Goal: Task Accomplishment & Management: Manage account settings

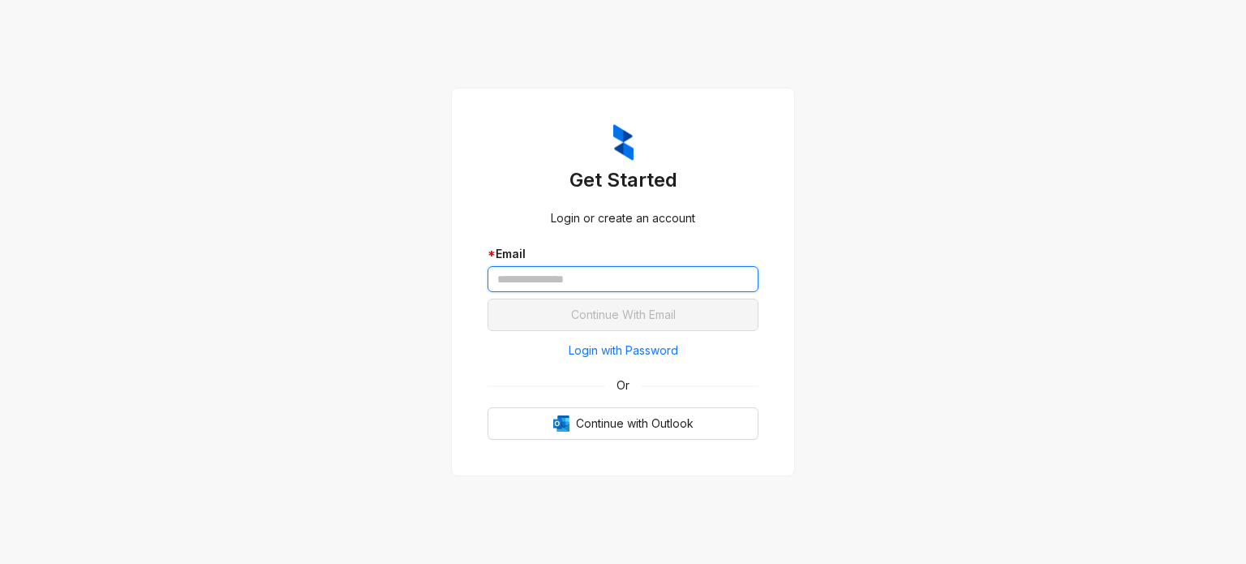
click at [631, 278] on input "text" at bounding box center [623, 279] width 271 height 26
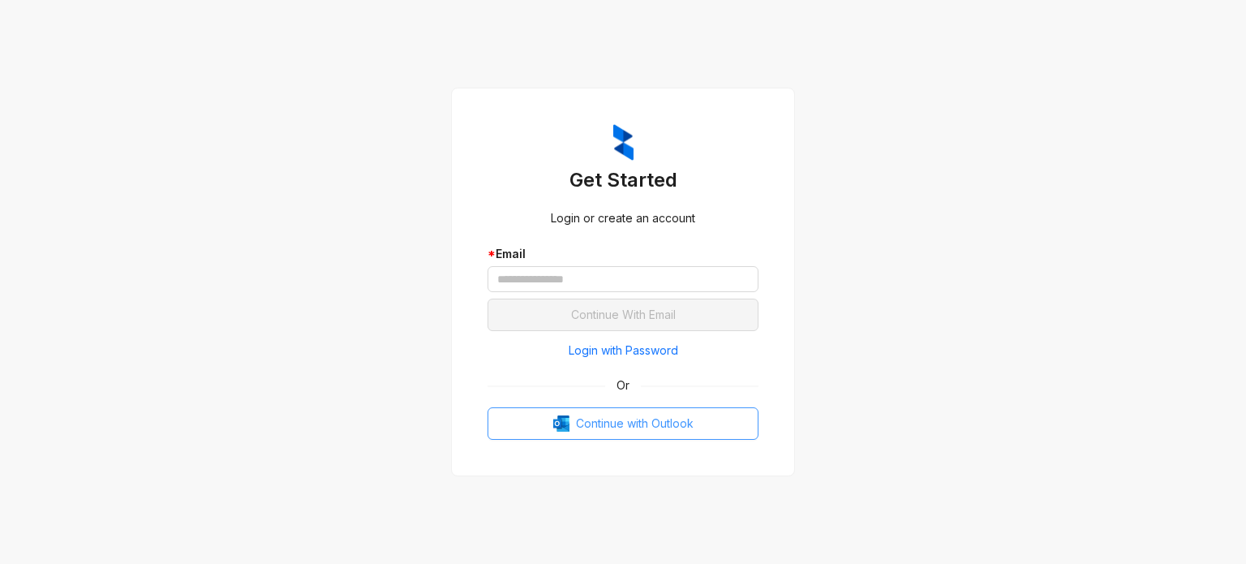
click at [538, 428] on button "Continue with Outlook" at bounding box center [623, 423] width 271 height 32
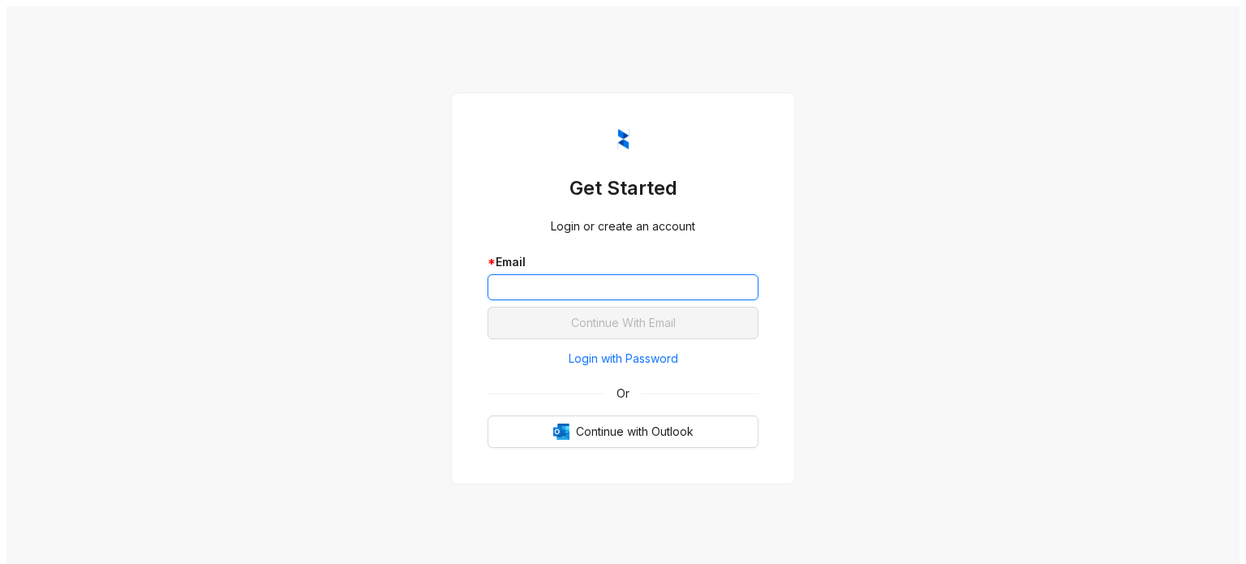
click at [634, 283] on input "text" at bounding box center [623, 287] width 271 height 26
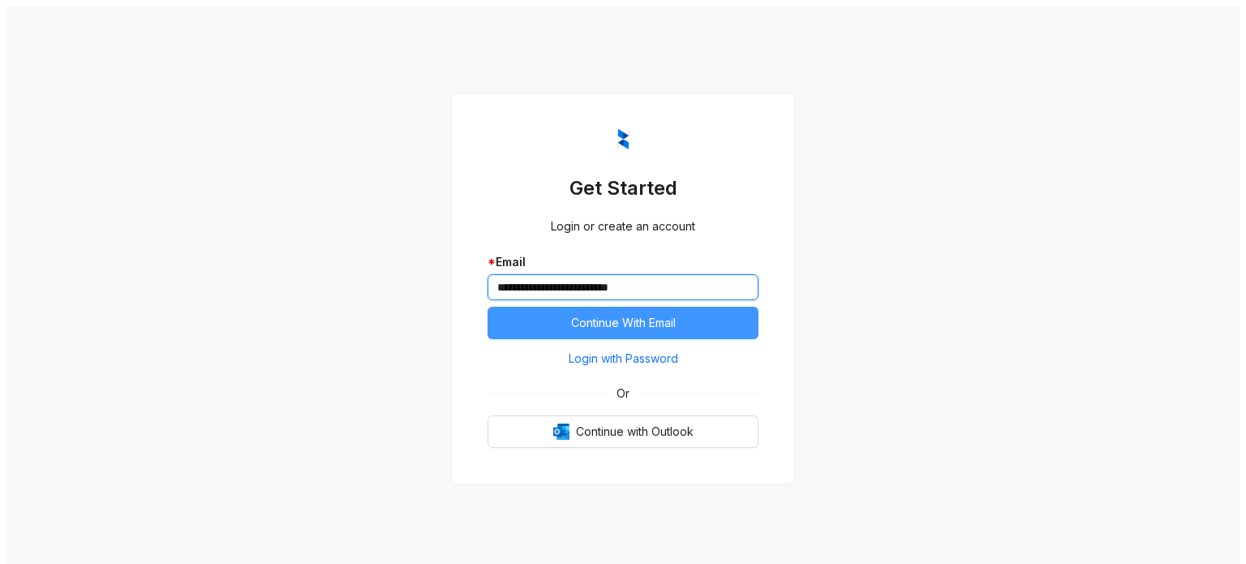
type input "**********"
click at [656, 317] on span "Continue With Email" at bounding box center [623, 323] width 105 height 18
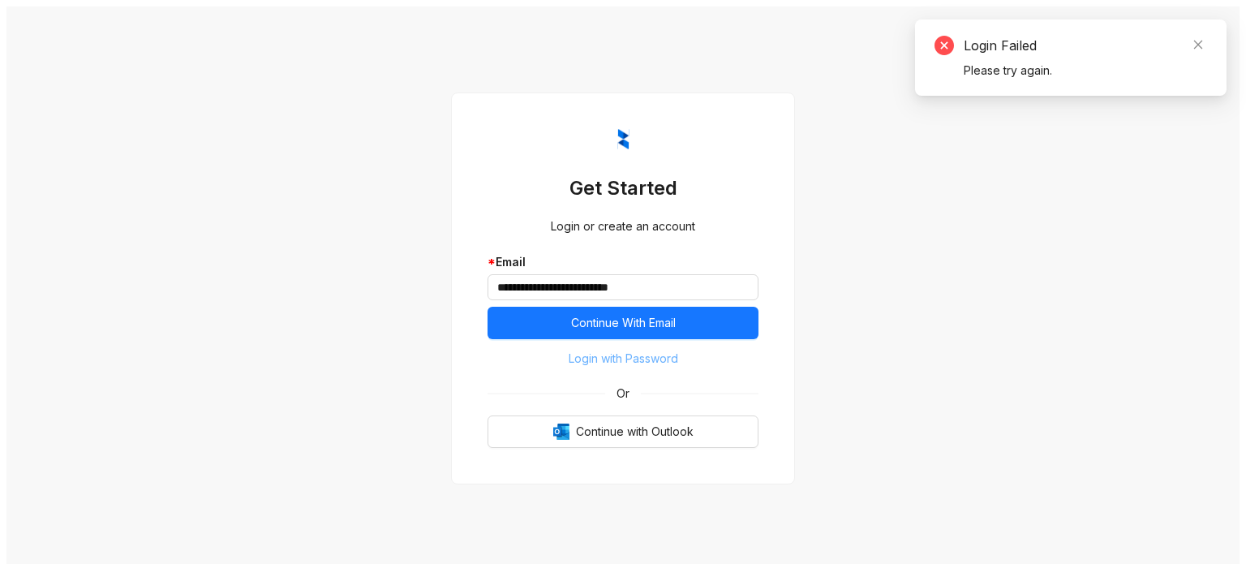
click at [670, 353] on span "Login with Password" at bounding box center [624, 359] width 110 height 18
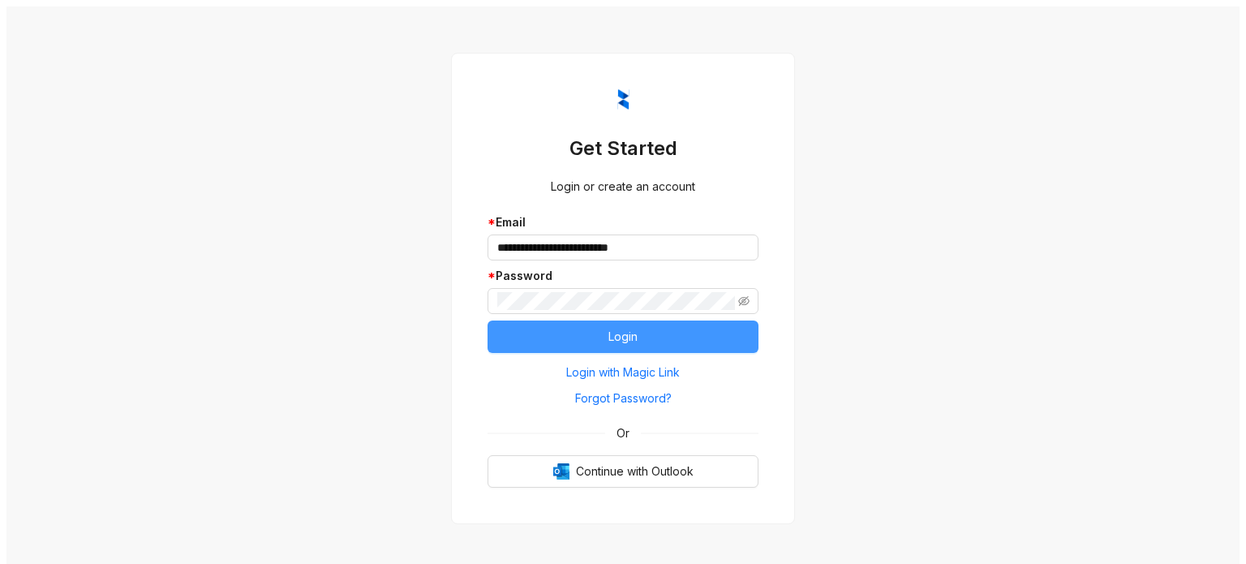
click at [656, 327] on button "Login" at bounding box center [623, 336] width 271 height 32
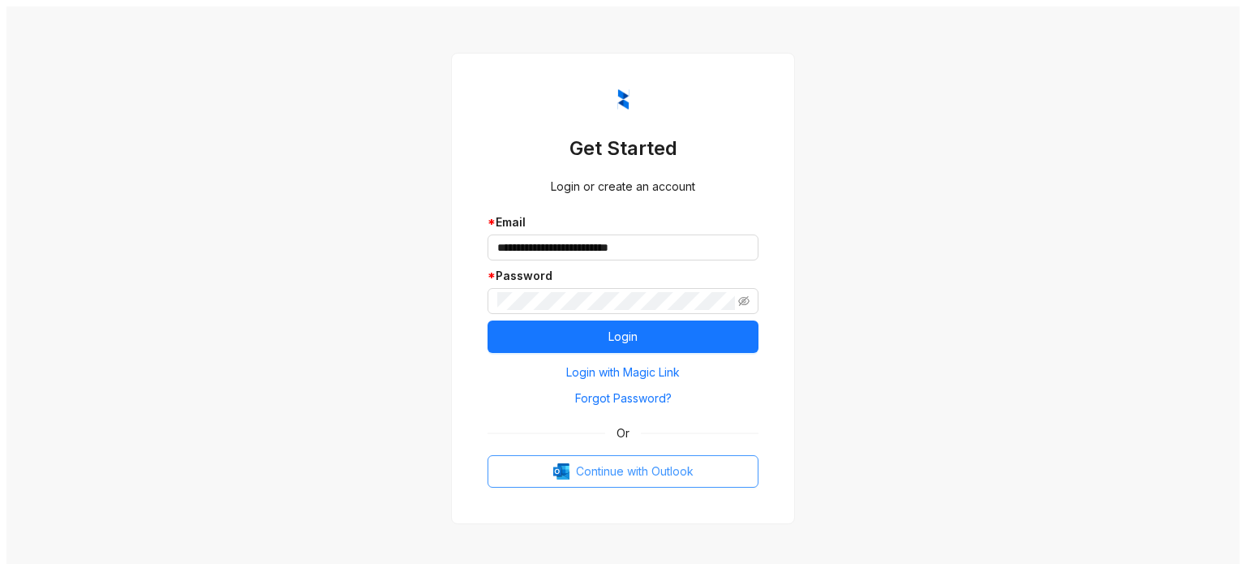
click at [641, 471] on span "Continue with Outlook" at bounding box center [635, 471] width 118 height 18
click at [643, 465] on span "Continue with Outlook" at bounding box center [635, 471] width 118 height 18
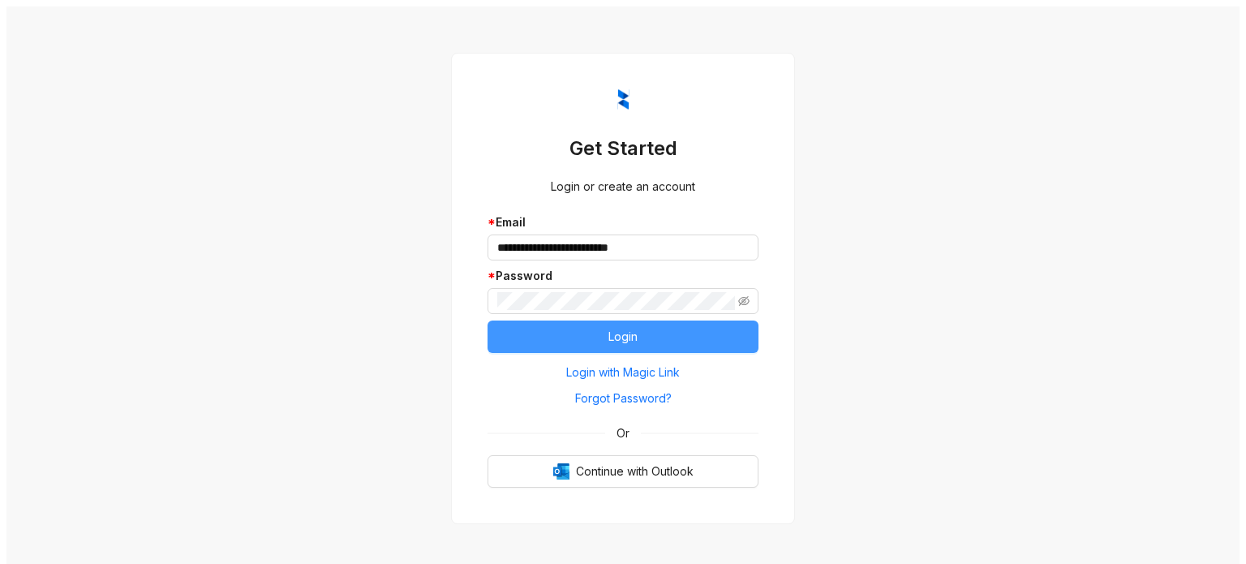
click at [654, 326] on button "Login" at bounding box center [623, 336] width 271 height 32
click at [686, 324] on button "Login" at bounding box center [623, 336] width 271 height 32
click at [672, 334] on button "Login" at bounding box center [623, 336] width 271 height 32
click at [687, 320] on button "Login" at bounding box center [623, 336] width 271 height 32
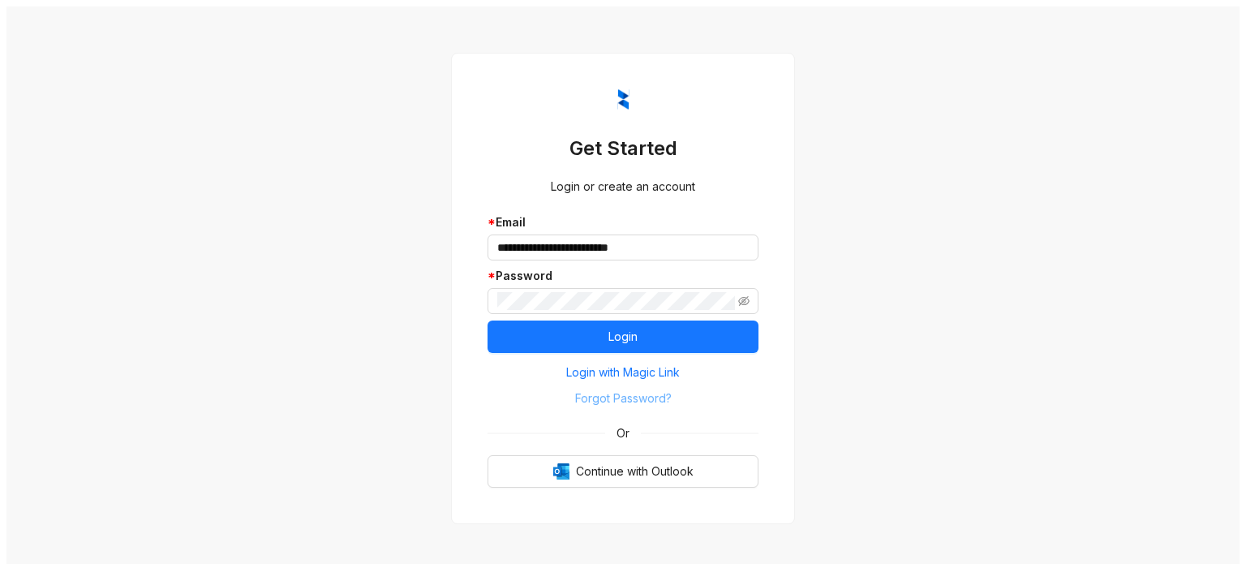
click at [651, 392] on span "Forgot Password?" at bounding box center [623, 398] width 97 height 18
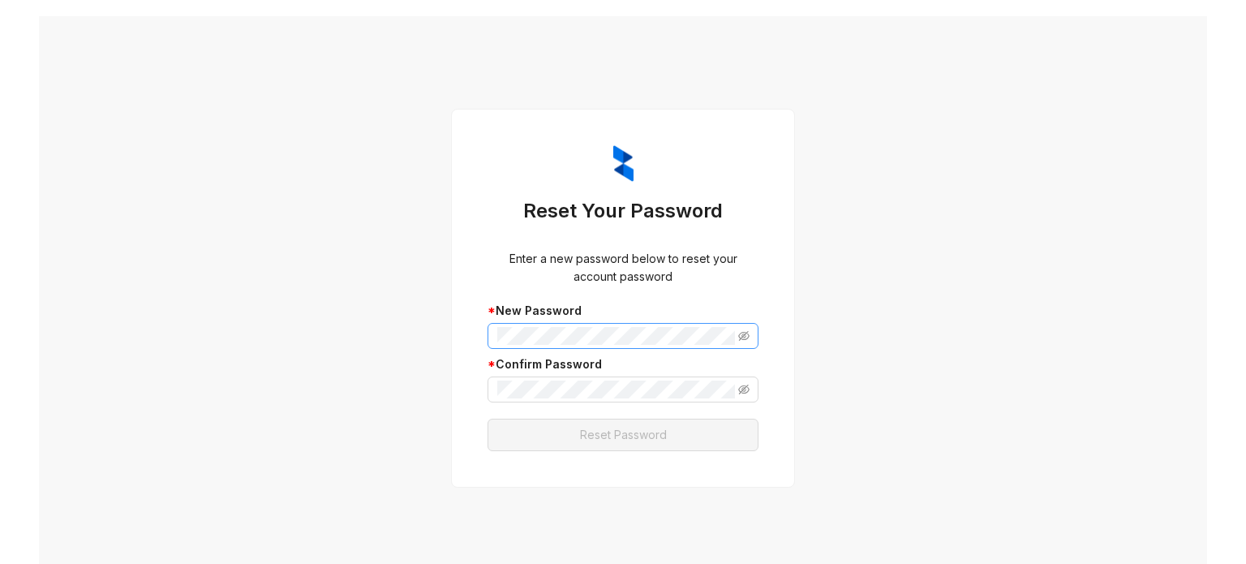
click at [746, 332] on span at bounding box center [623, 336] width 271 height 26
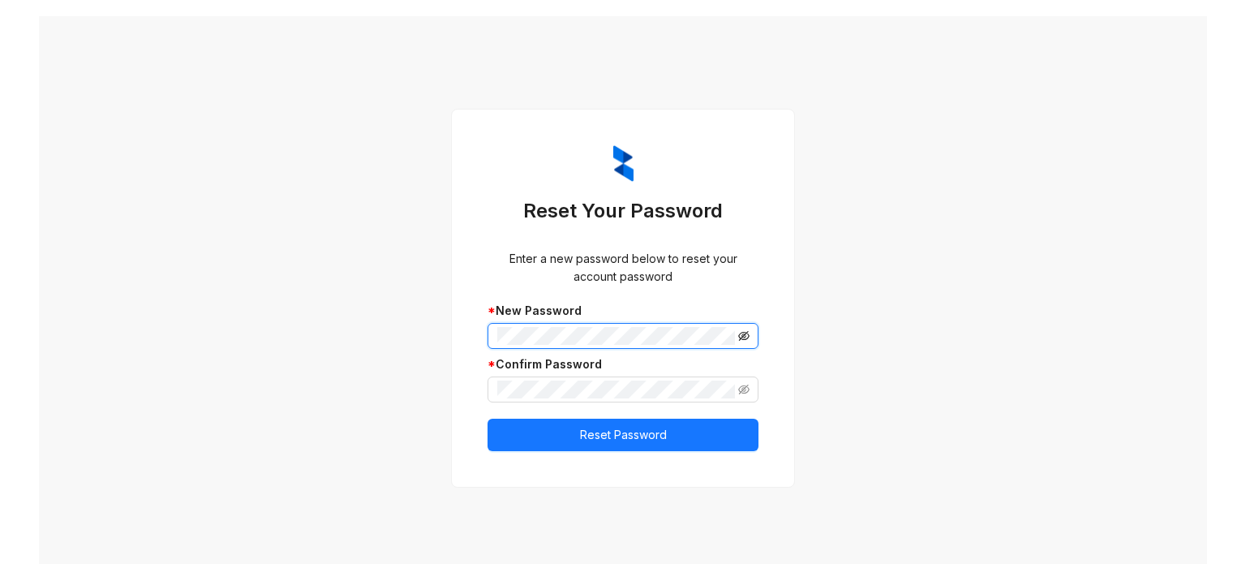
click at [738, 333] on icon "eye-invisible" at bounding box center [743, 335] width 11 height 11
click at [792, 352] on div "Reset Your Password Enter a new password below to reset your account password *…" at bounding box center [623, 298] width 1168 height 564
click at [746, 389] on span at bounding box center [623, 389] width 271 height 26
click at [742, 387] on icon "eye-invisible" at bounding box center [743, 389] width 11 height 11
click at [742, 387] on icon "eye" at bounding box center [743, 389] width 11 height 11
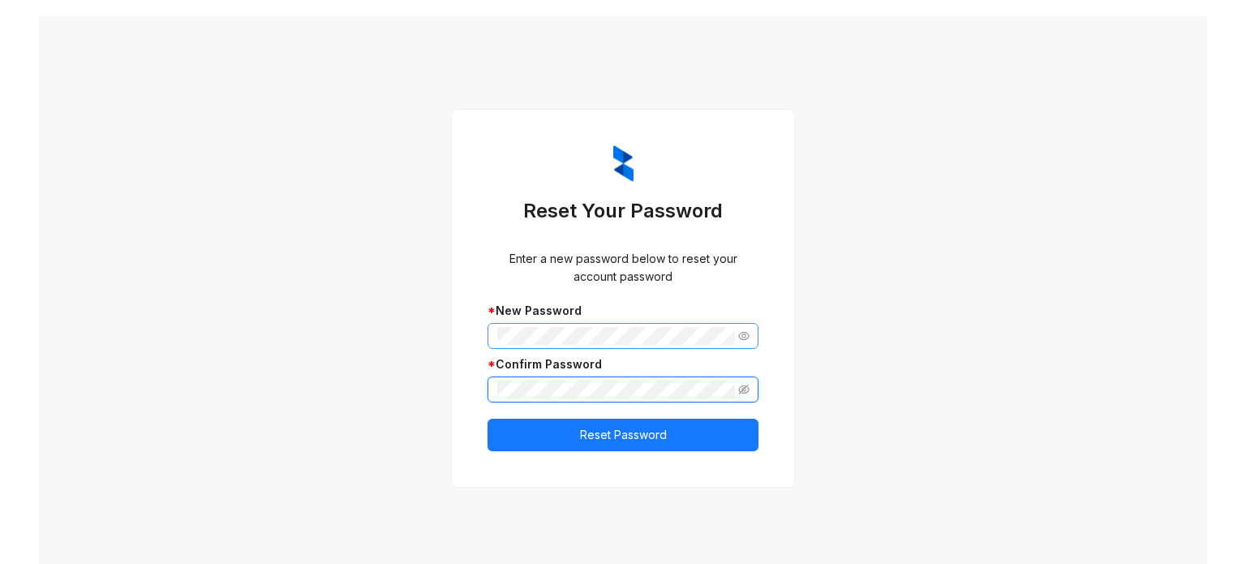
click at [742, 387] on icon "eye-invisible" at bounding box center [743, 389] width 11 height 11
click at [850, 421] on div "Reset Your Password Enter a new password below to reset your account password *…" at bounding box center [623, 298] width 1168 height 564
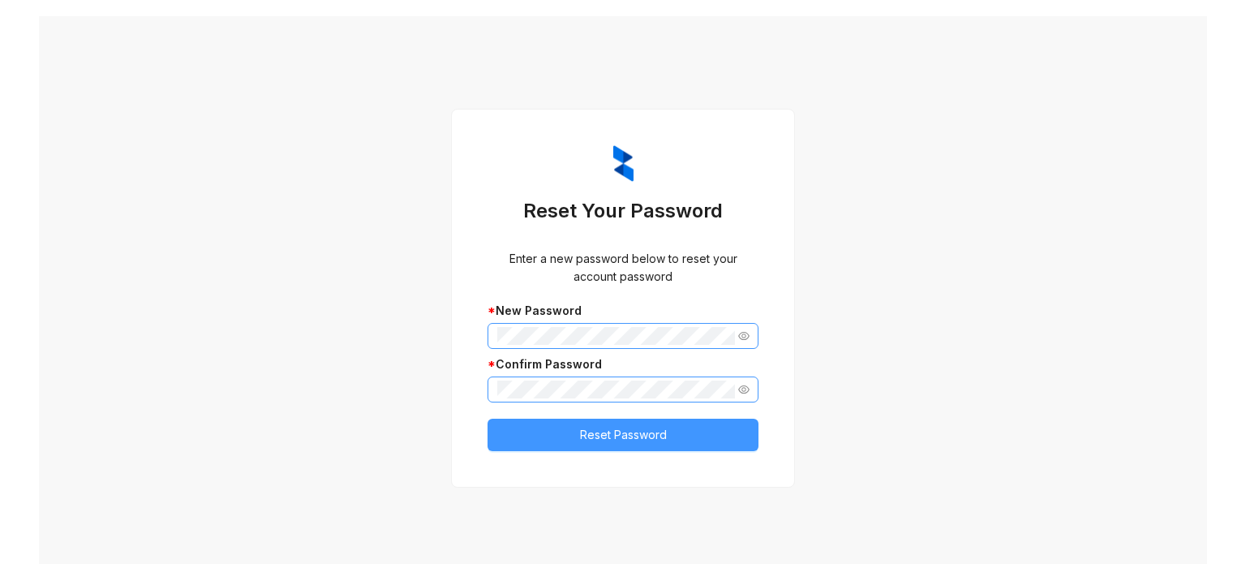
click at [673, 437] on button "Reset Password" at bounding box center [623, 435] width 271 height 32
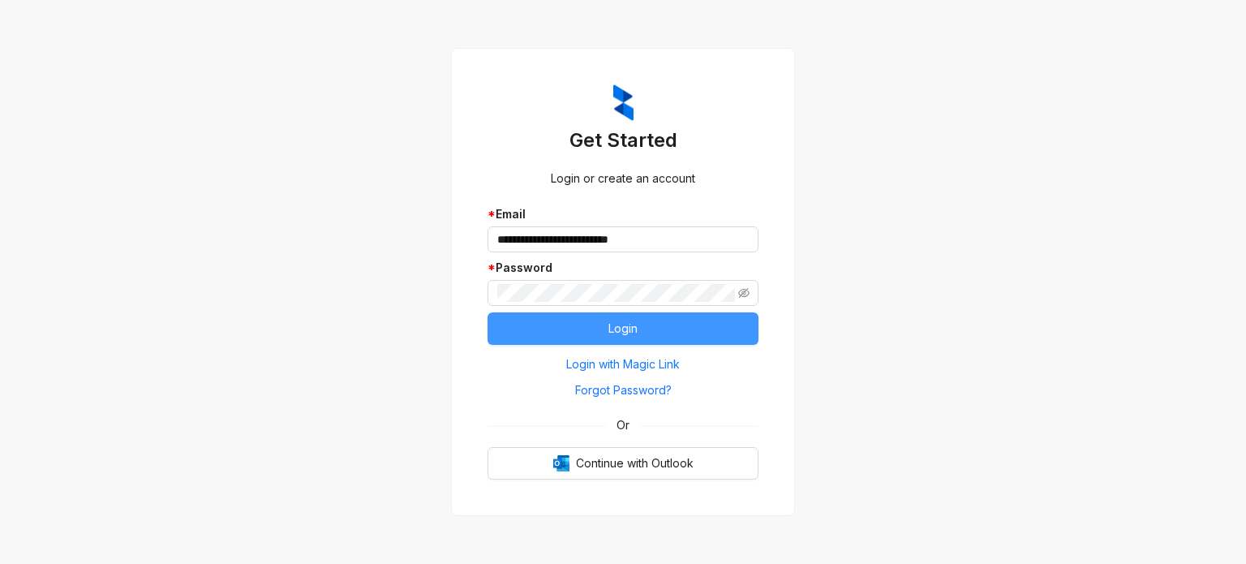
click at [699, 329] on button "Login" at bounding box center [623, 328] width 271 height 32
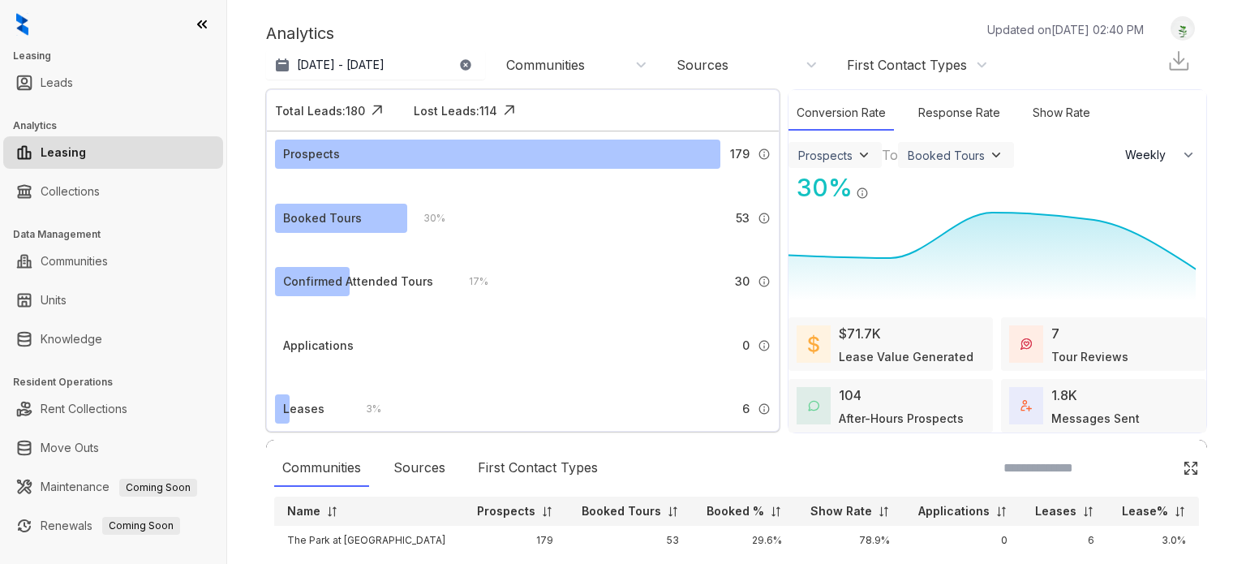
select select "******"
click at [385, 60] on p "Jul 14, 2025 - Aug 13, 2025" at bounding box center [341, 65] width 88 height 16
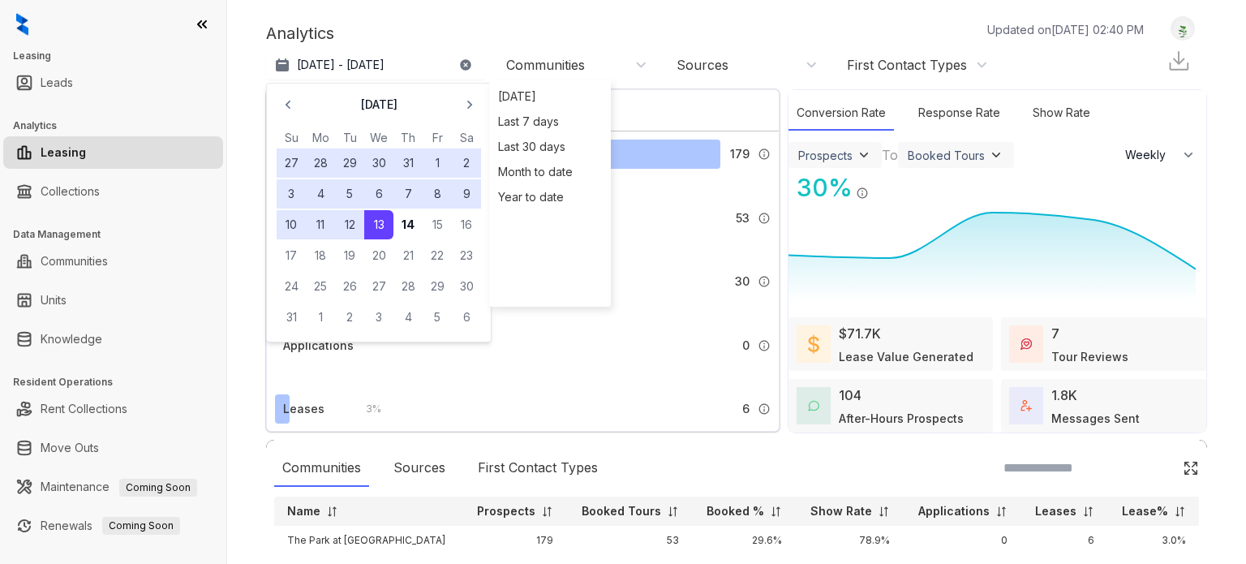
click at [624, 345] on div "0 Applications submitted by leads who Kelsey engaged with." at bounding box center [576, 345] width 387 height 29
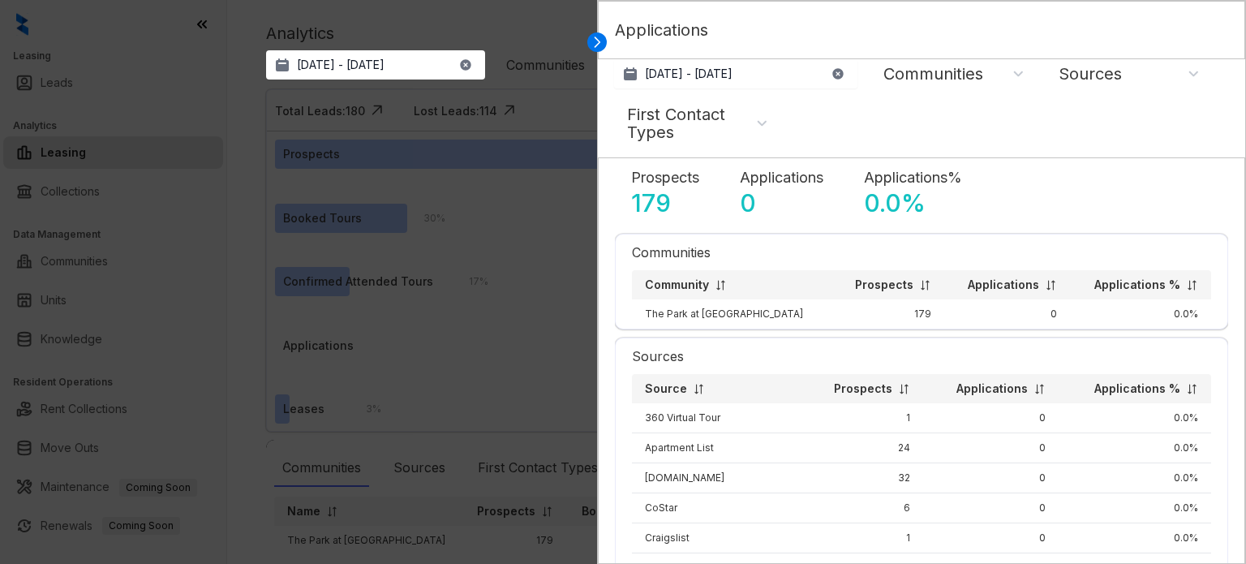
select select "******"
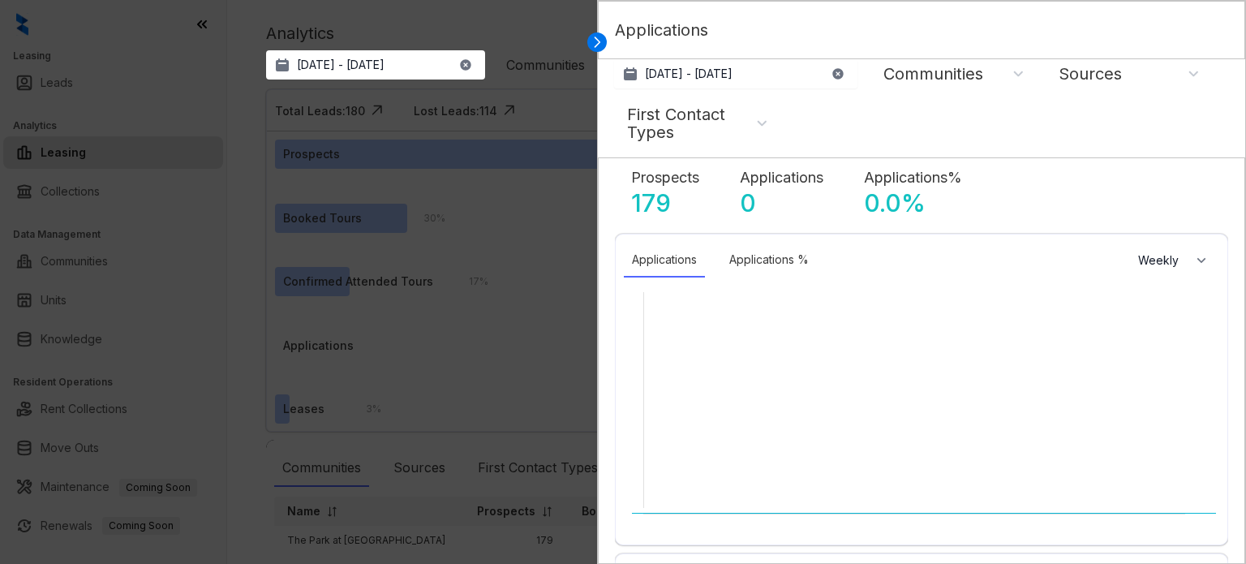
click at [529, 333] on div at bounding box center [623, 282] width 1246 height 564
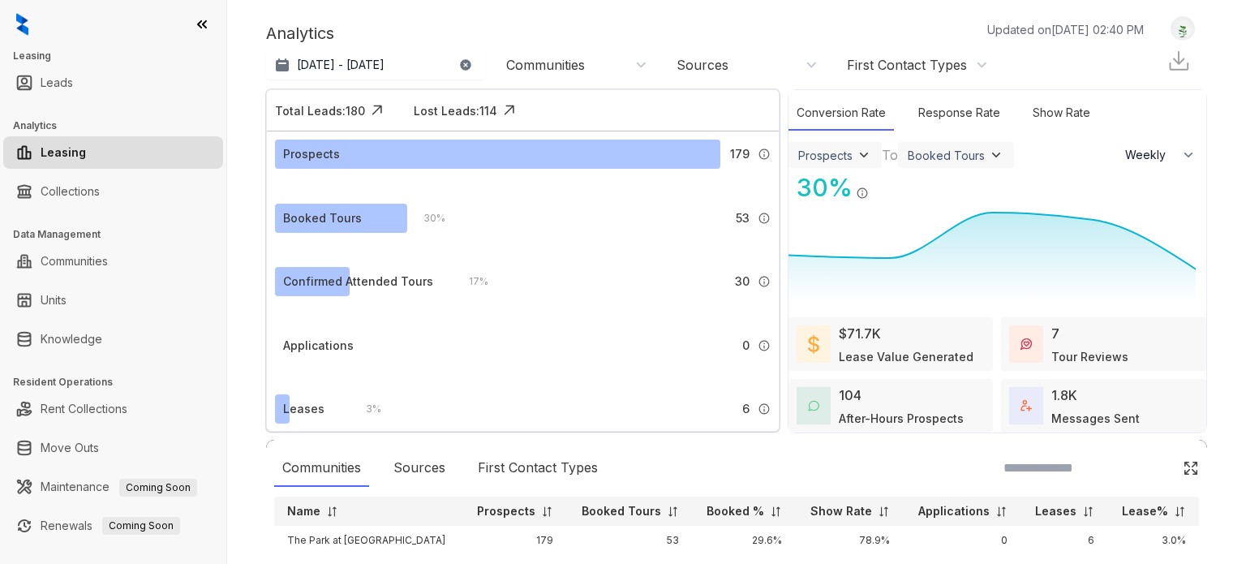
scroll to position [101, 0]
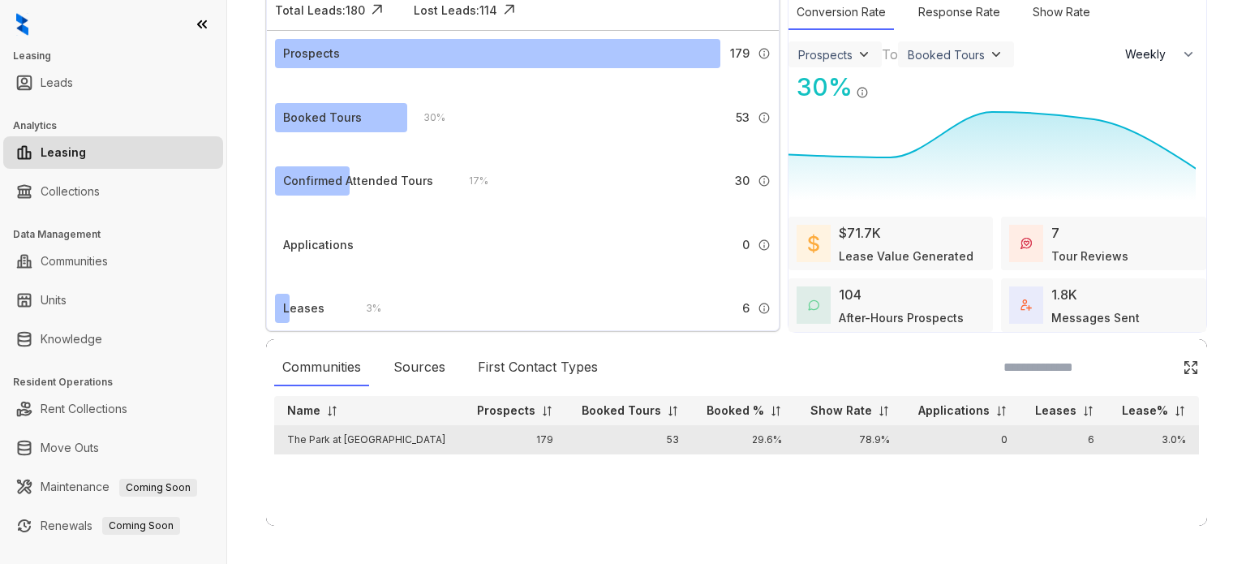
click at [462, 433] on td "179" at bounding box center [514, 439] width 104 height 29
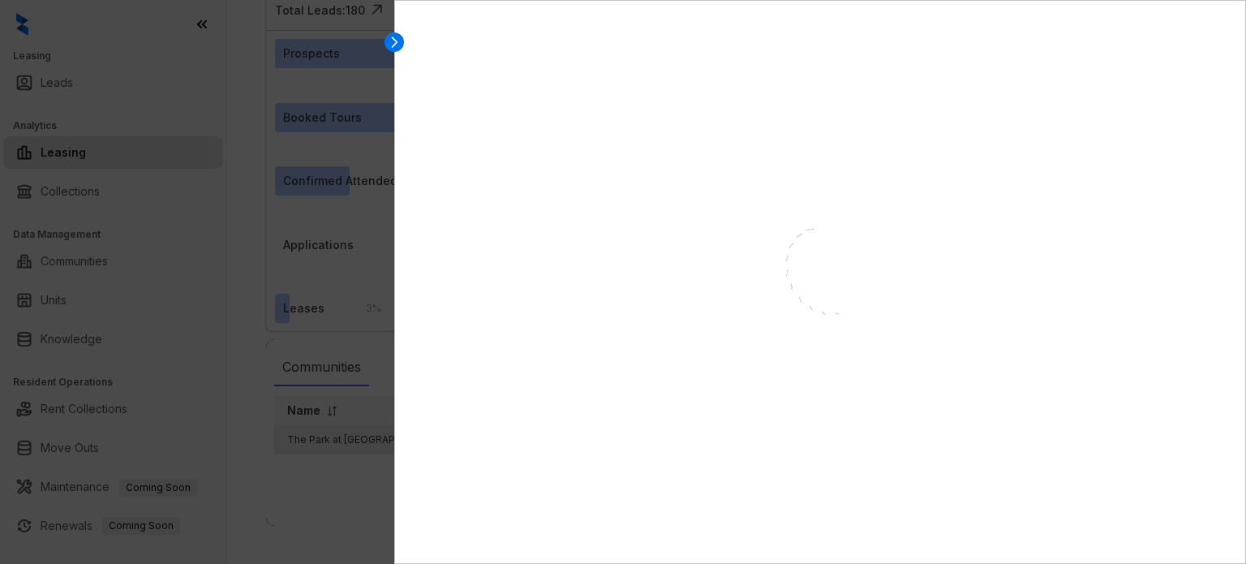
select select "******"
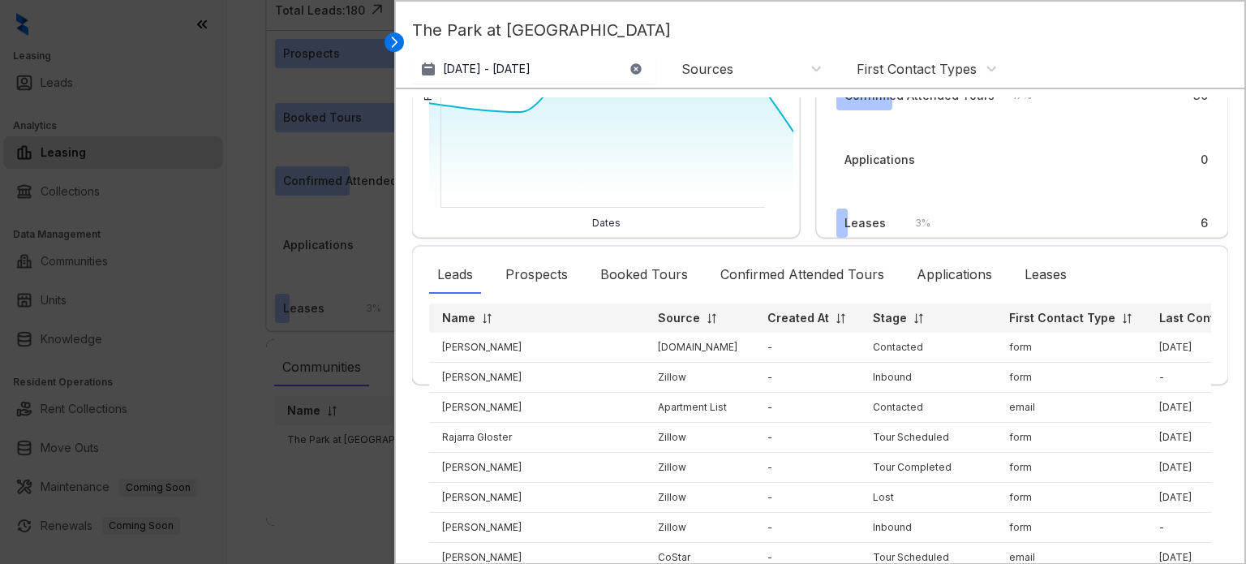
scroll to position [325, 0]
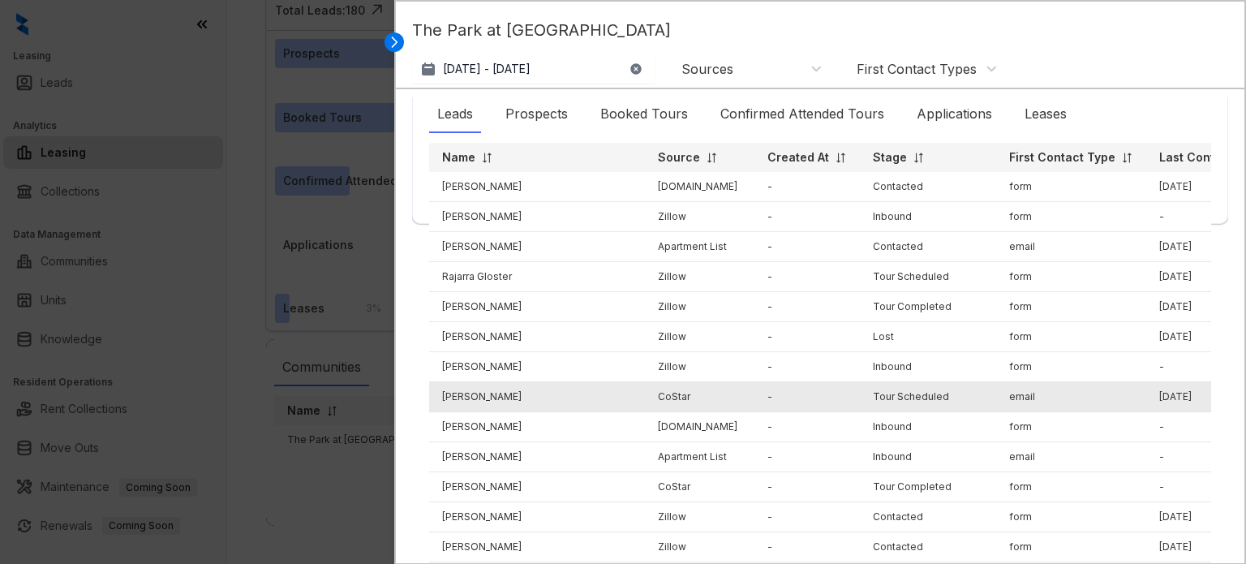
click at [698, 391] on td "CoStar" at bounding box center [700, 397] width 110 height 30
click at [518, 392] on td "Julie Mains" at bounding box center [537, 397] width 216 height 30
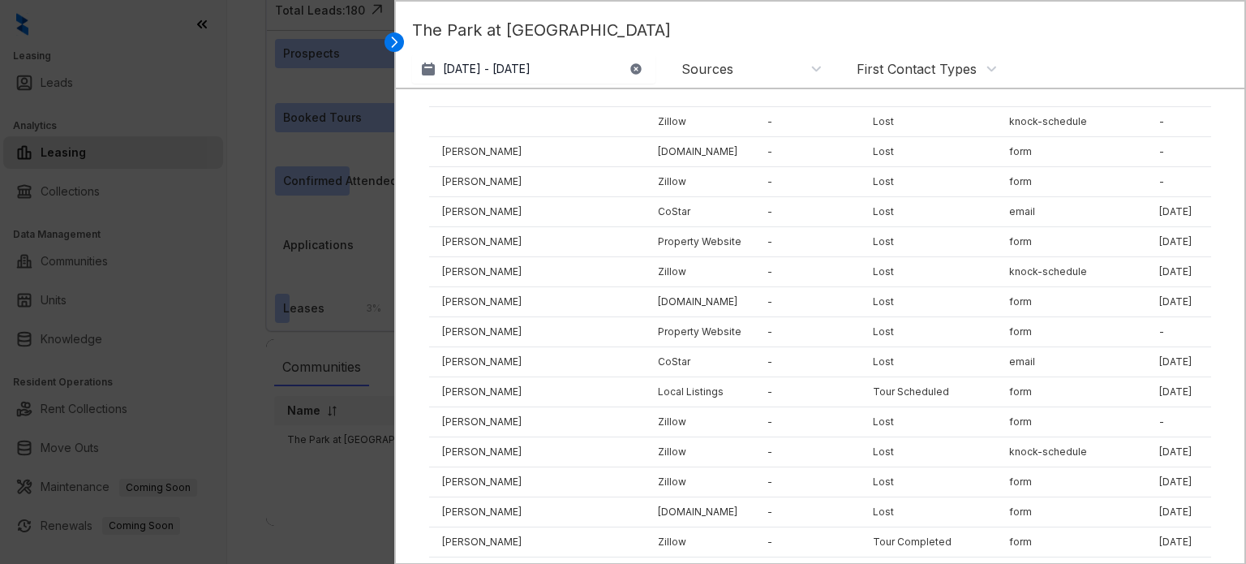
scroll to position [4219, 0]
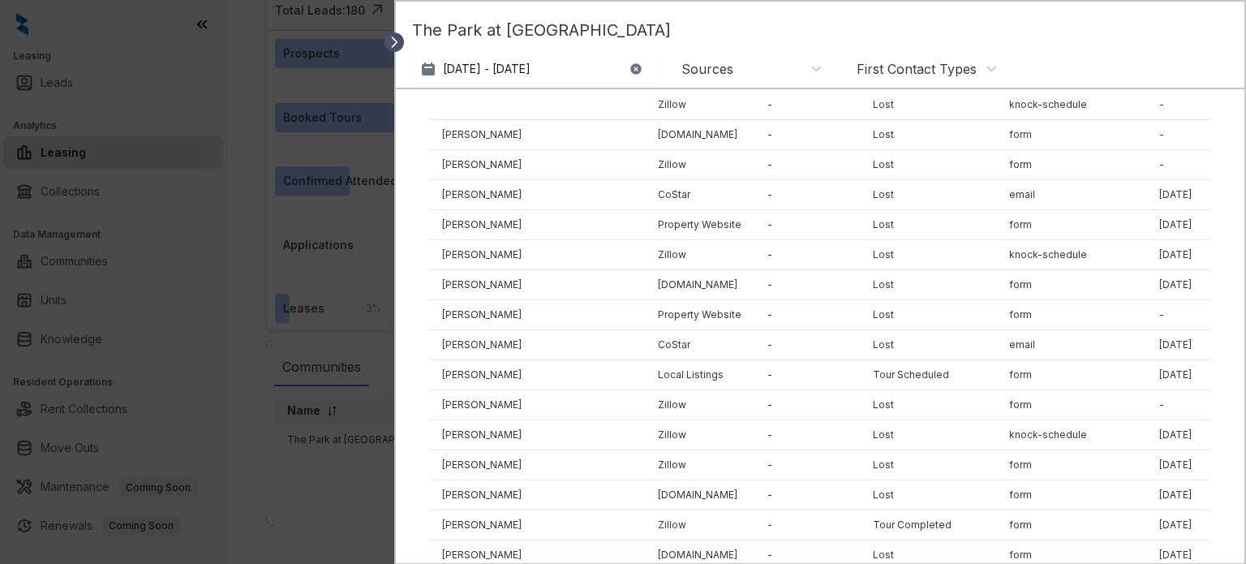
click at [396, 41] on icon at bounding box center [395, 42] width 5 height 10
